Goal: Find specific page/section: Find specific page/section

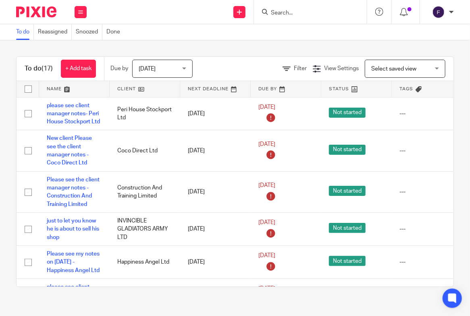
click at [282, 12] on input "Search" at bounding box center [306, 13] width 73 height 7
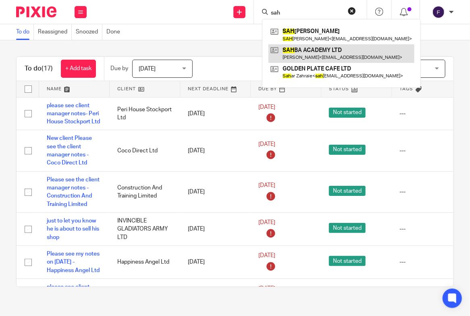
type input "sah"
click at [307, 51] on link at bounding box center [341, 53] width 146 height 19
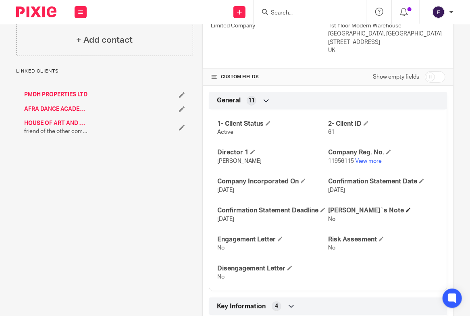
scroll to position [161, 0]
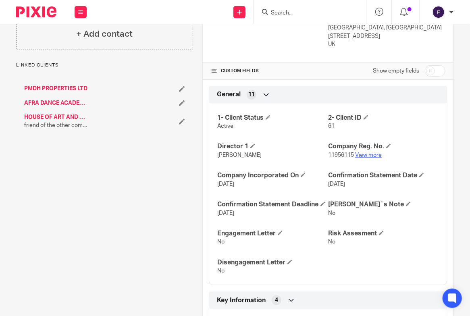
click at [368, 154] on link "View more" at bounding box center [368, 155] width 27 height 6
